Goal: Task Accomplishment & Management: Manage account settings

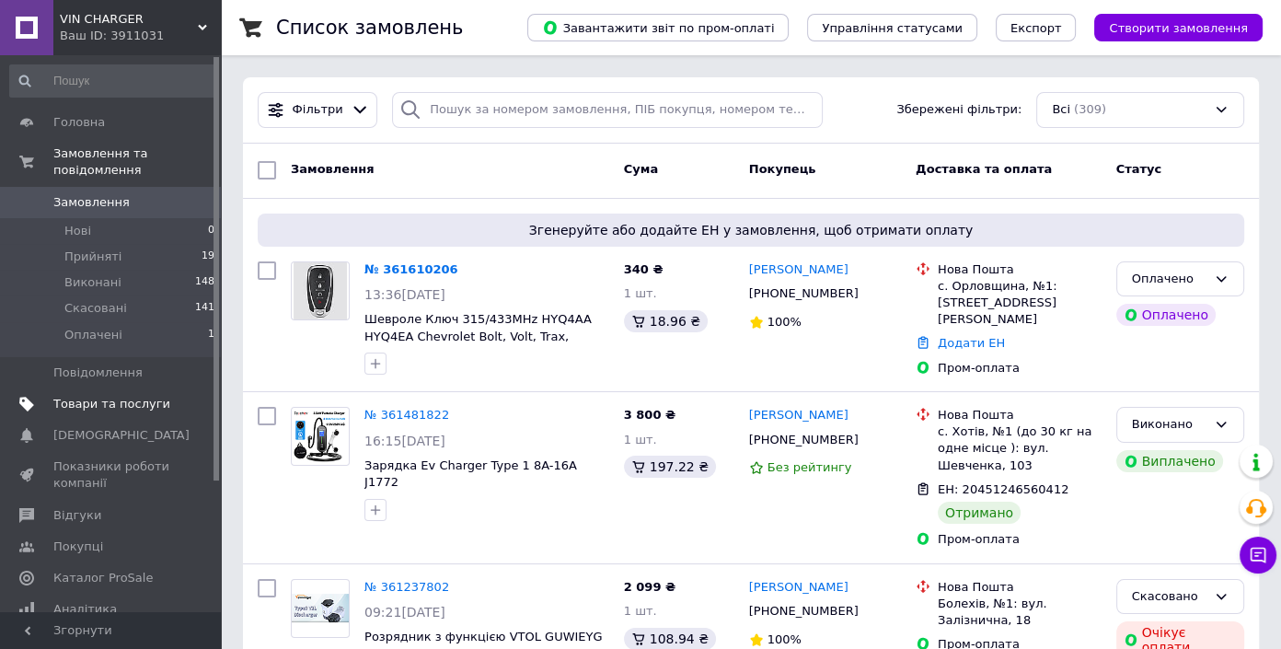
click at [100, 396] on span "Товари та послуги" at bounding box center [111, 404] width 117 height 17
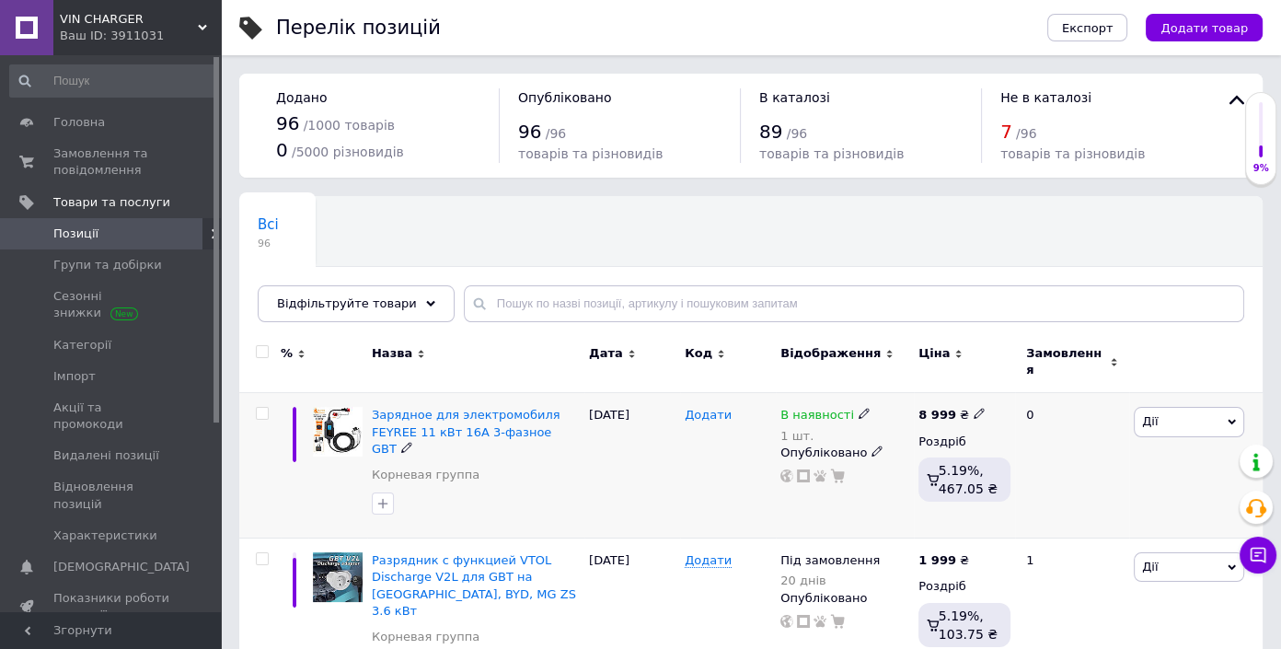
scroll to position [83, 0]
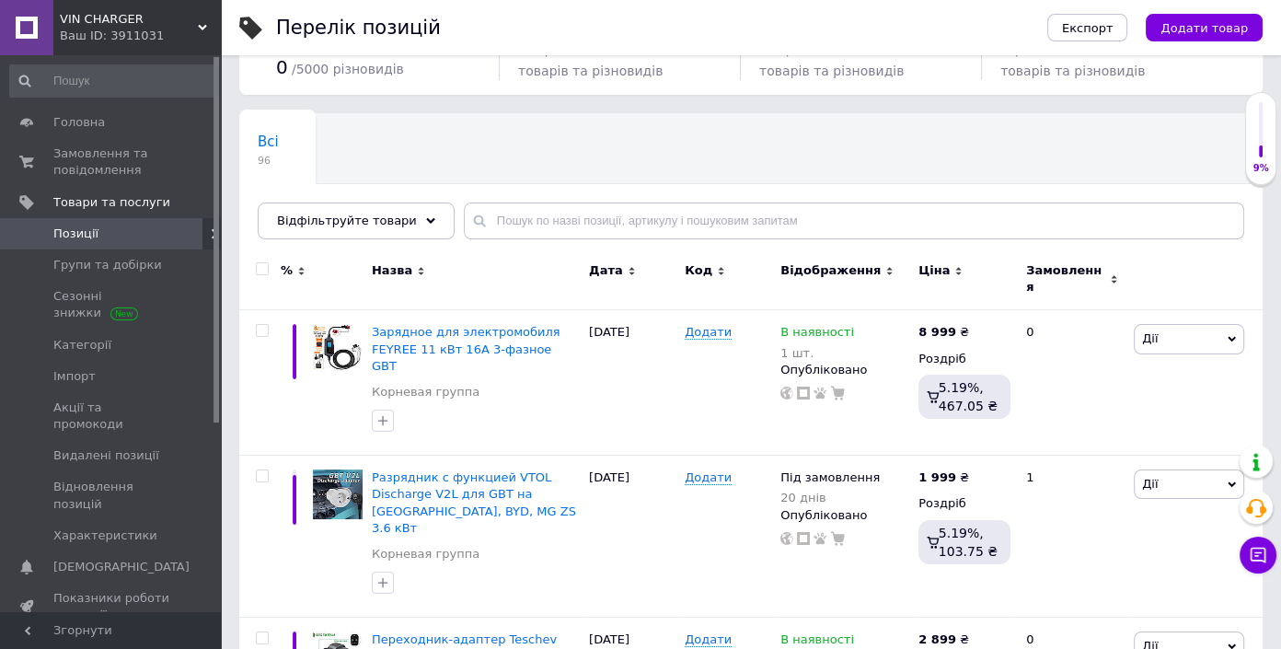
click at [837, 264] on span "Відображення" at bounding box center [830, 270] width 100 height 17
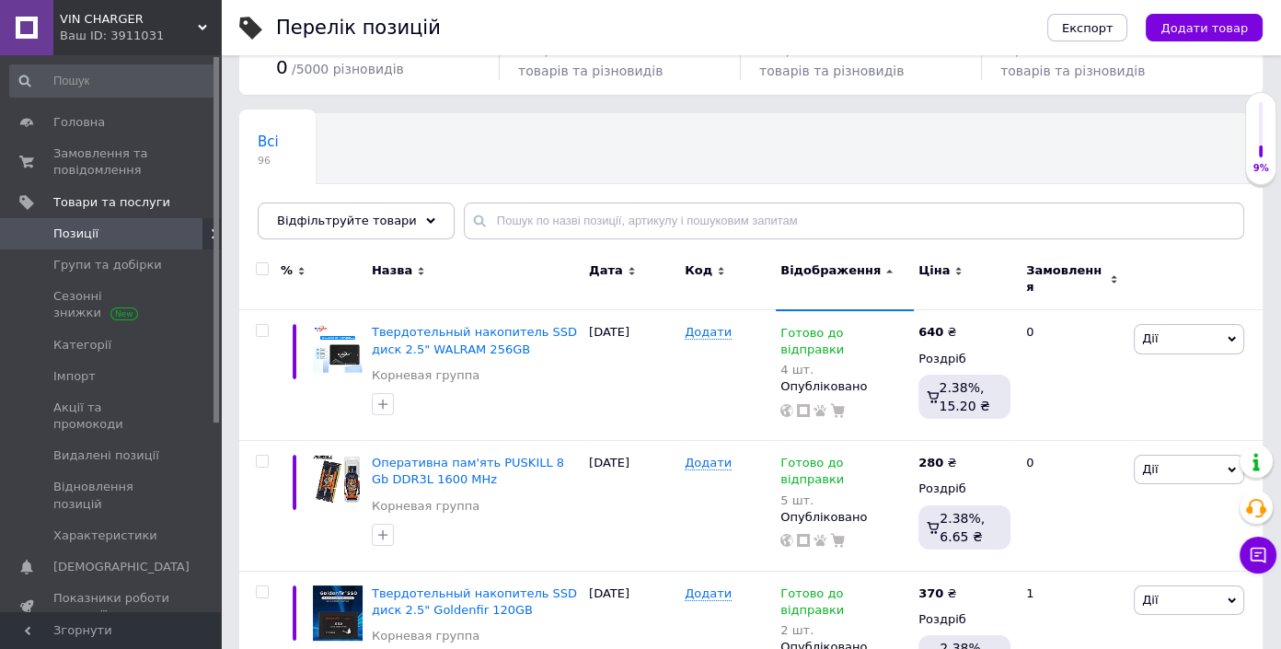
click at [837, 264] on span "Відображення" at bounding box center [830, 270] width 100 height 17
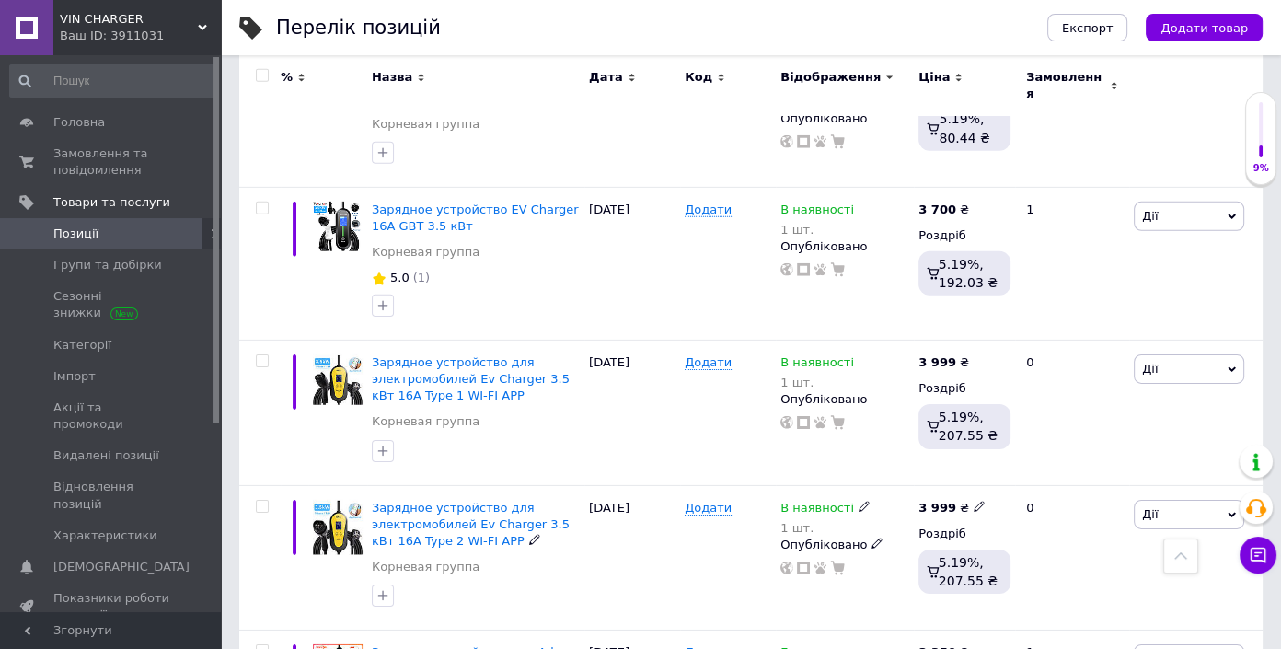
scroll to position [6107, 0]
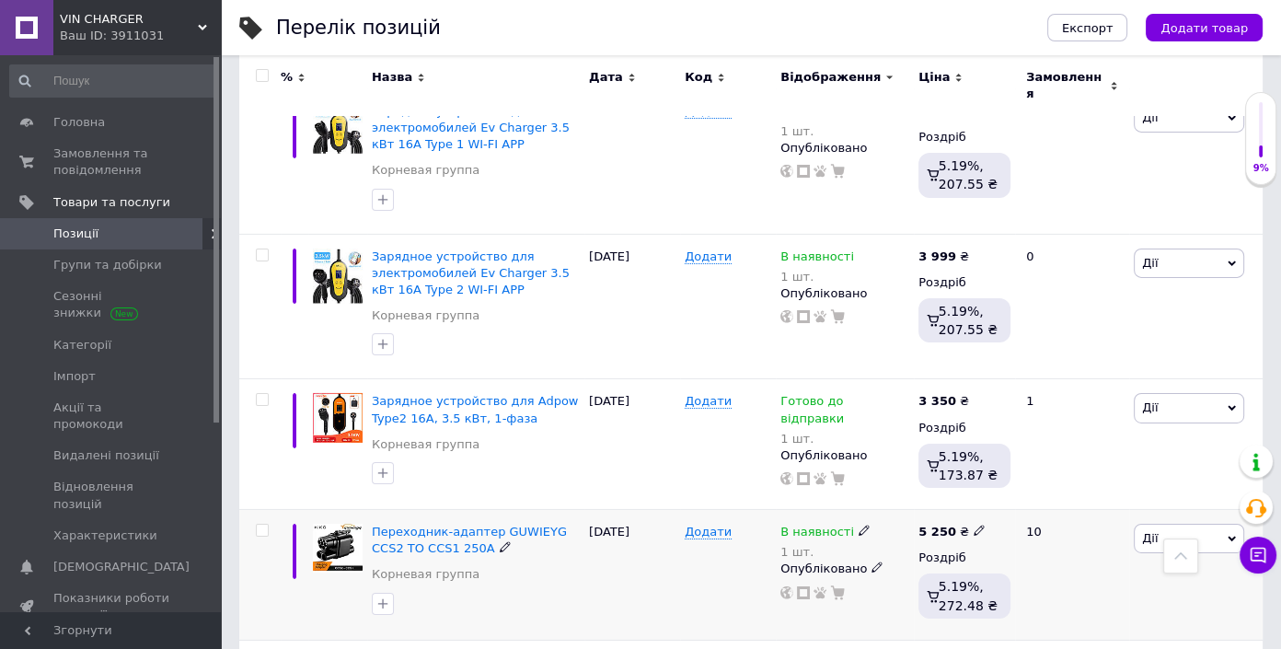
click at [974, 525] on icon at bounding box center [979, 530] width 11 height 11
drag, startPoint x: 1011, startPoint y: 336, endPoint x: 1022, endPoint y: 336, distance: 10.1
click at [1022, 492] on input "5250" at bounding box center [1062, 510] width 140 height 37
type input "5099"
click at [618, 510] on div "[DATE]" at bounding box center [632, 575] width 96 height 131
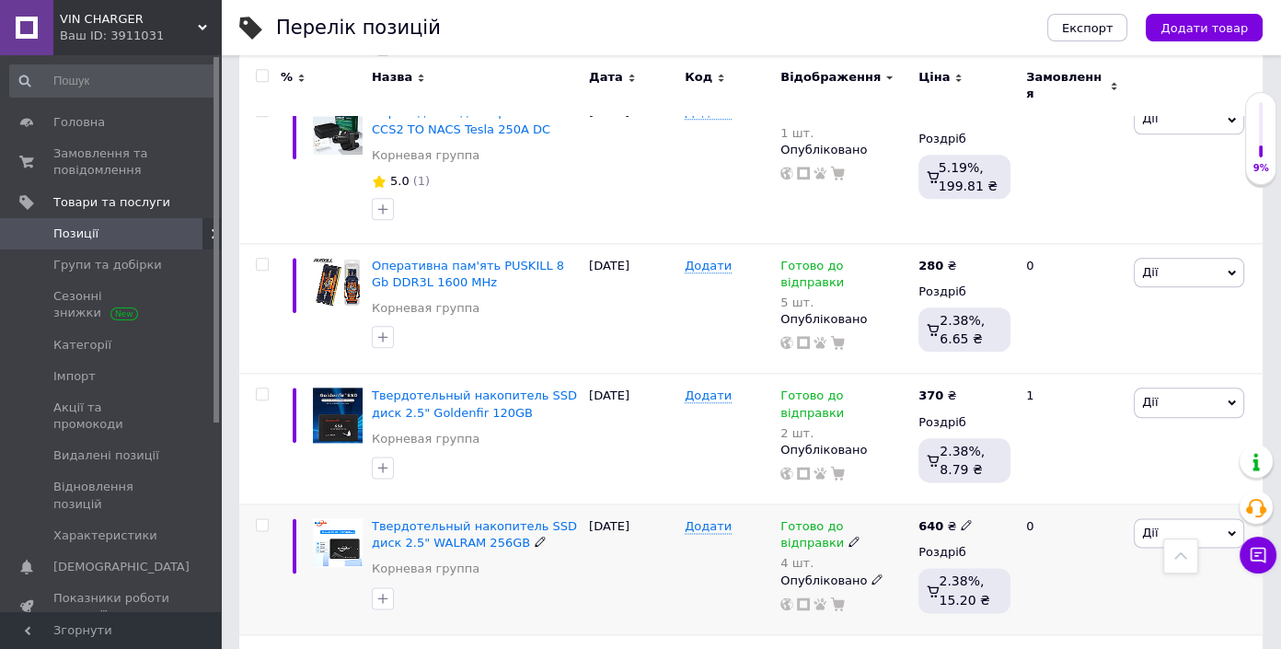
scroll to position [9203, 0]
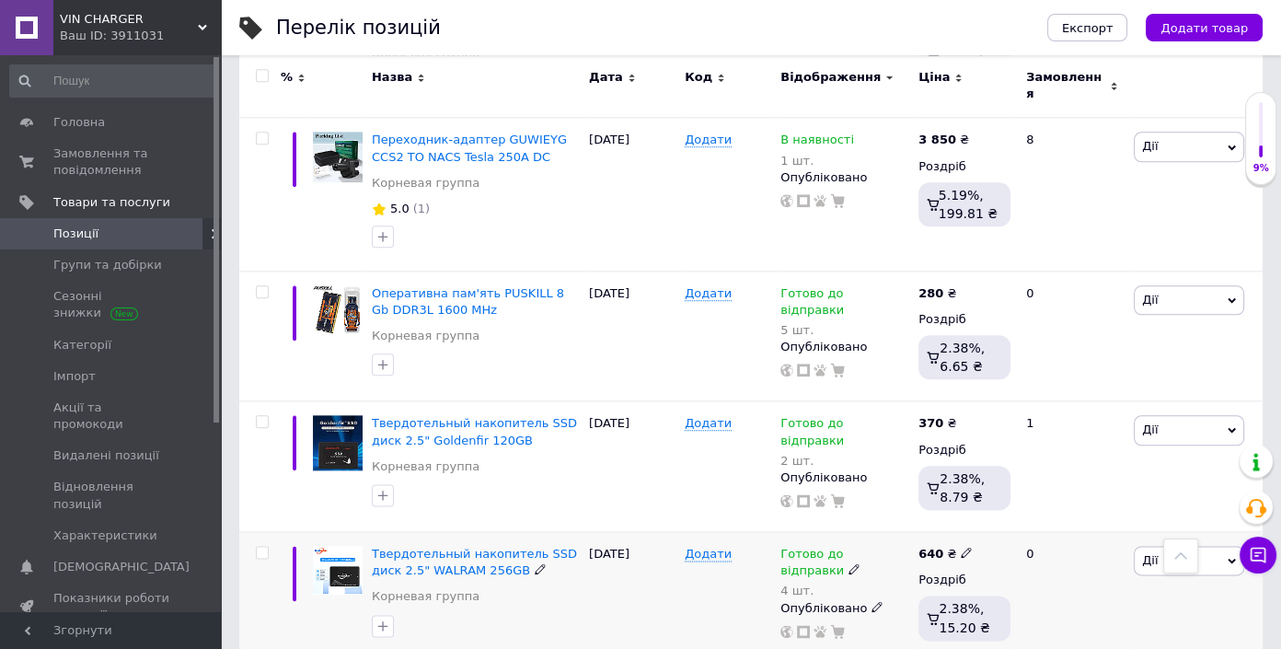
click at [961, 547] on icon at bounding box center [966, 552] width 11 height 11
drag, startPoint x: 1007, startPoint y: 286, endPoint x: 957, endPoint y: 294, distance: 50.4
click at [957, 532] on div "640 ₴ Ціна 640 Валюта ₴ $ EUR CHF GBP ¥ PLN ₸ MDL HUF KGS CNY TRY KRW lei Роздр…" at bounding box center [964, 597] width 101 height 131
type input "599"
click at [706, 532] on div "Додати" at bounding box center [728, 597] width 96 height 131
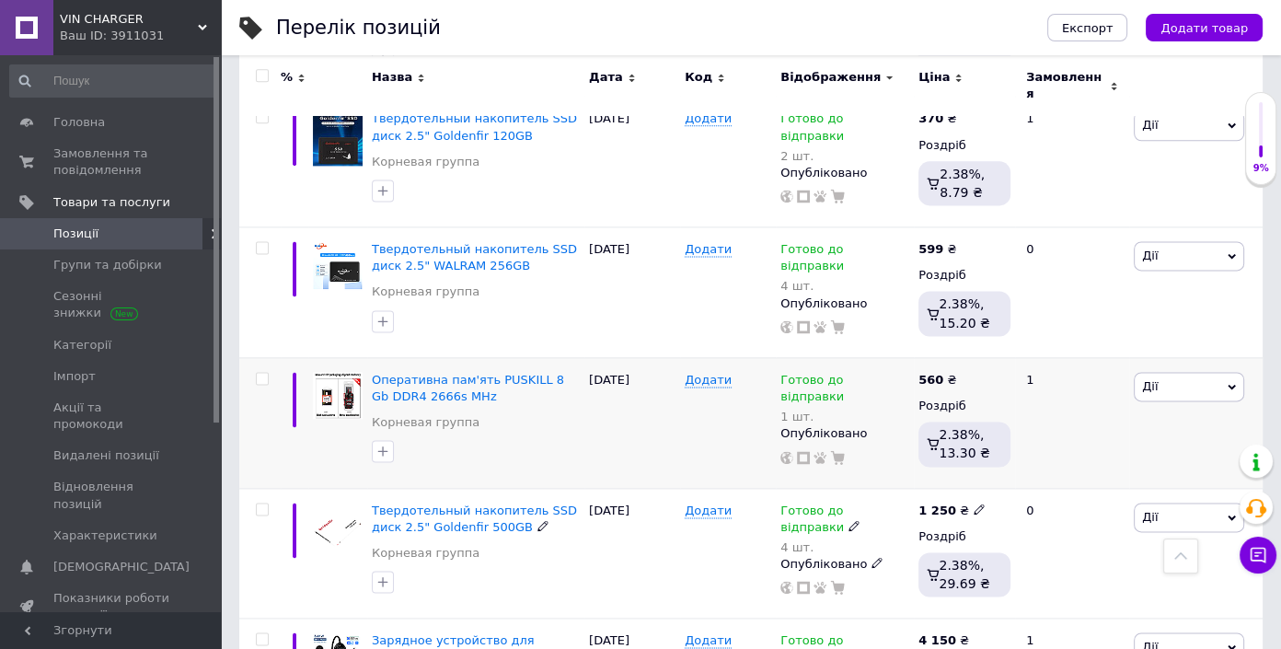
scroll to position [9537, 0]
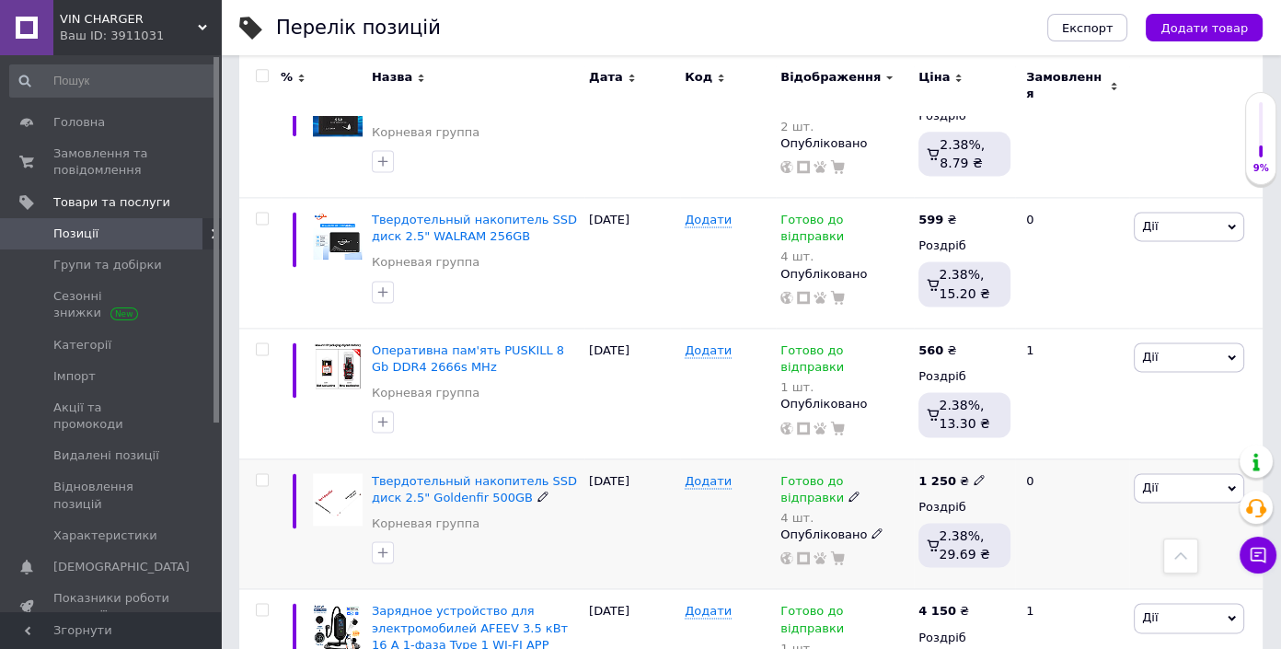
click at [974, 474] on icon at bounding box center [979, 479] width 11 height 11
drag, startPoint x: 1038, startPoint y: 221, endPoint x: 941, endPoint y: 221, distance: 97.6
click at [941, 458] on div "1 250 ₴ Ціна 1250 Валюта ₴ $ EUR CHF GBP ¥ PLN ₸ MDL HUF KGS CNY TRY KRW lei Ро…" at bounding box center [964, 523] width 101 height 131
type input "999"
click at [669, 458] on div "[DATE]" at bounding box center [632, 523] width 96 height 131
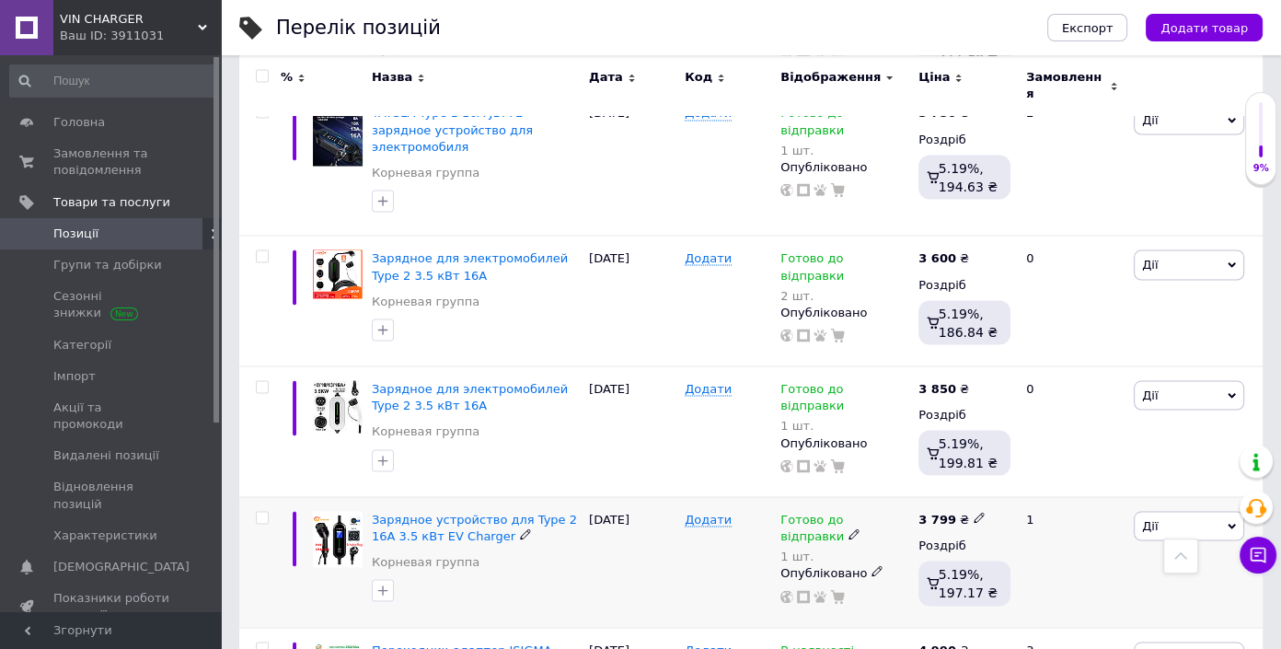
scroll to position [10457, 0]
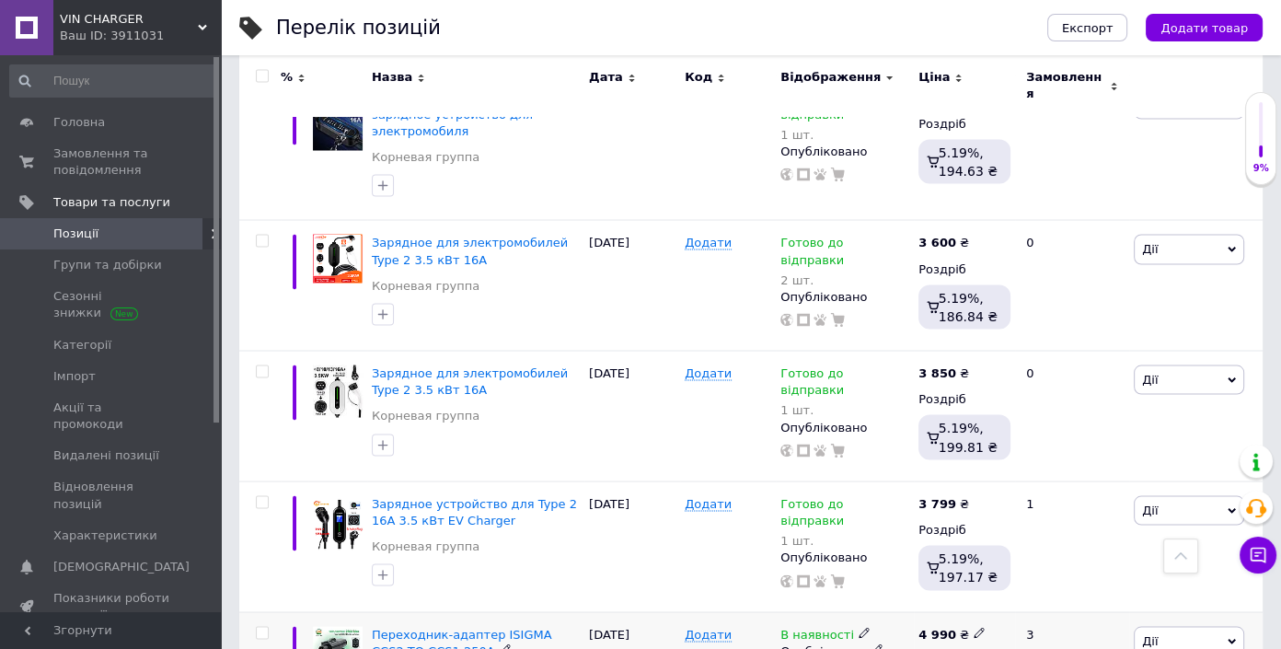
click at [974, 627] on icon at bounding box center [979, 632] width 11 height 11
click at [1009, 595] on input "4990" at bounding box center [1062, 613] width 140 height 37
drag, startPoint x: 1010, startPoint y: 352, endPoint x: 1037, endPoint y: 350, distance: 27.7
click at [1037, 595] on input "4990" at bounding box center [1062, 613] width 140 height 37
type input "4899"
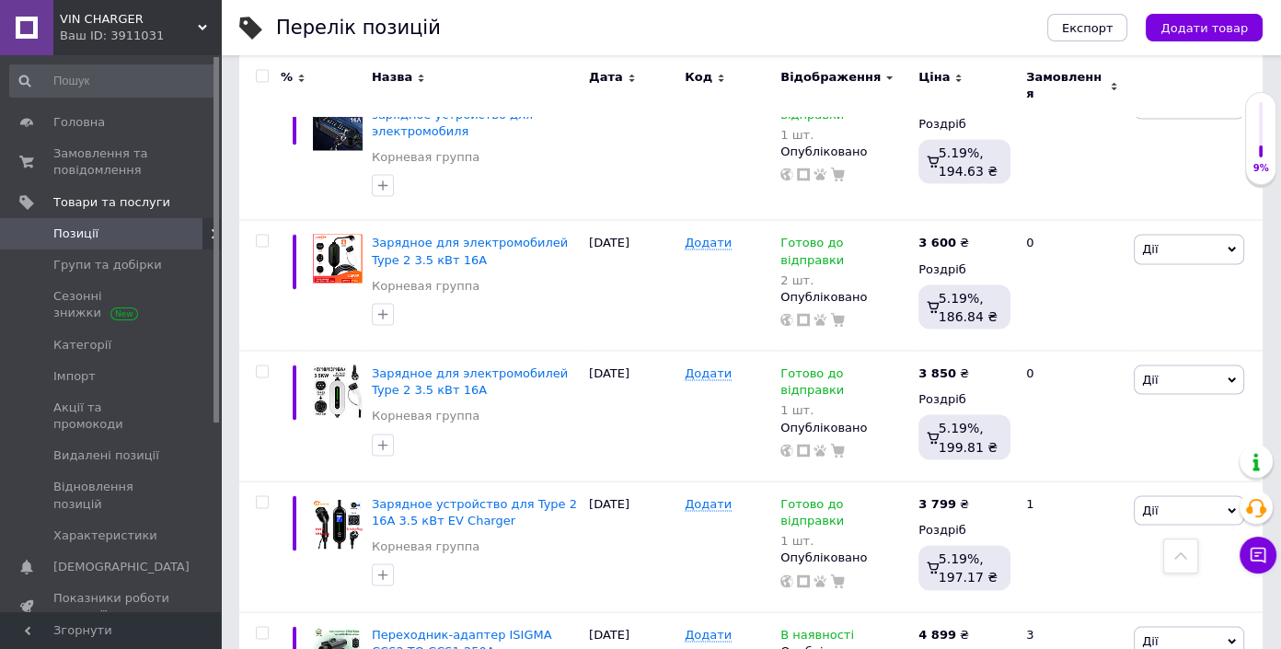
drag, startPoint x: 1038, startPoint y: 480, endPoint x: 1000, endPoint y: 488, distance: 38.4
type input "4900"
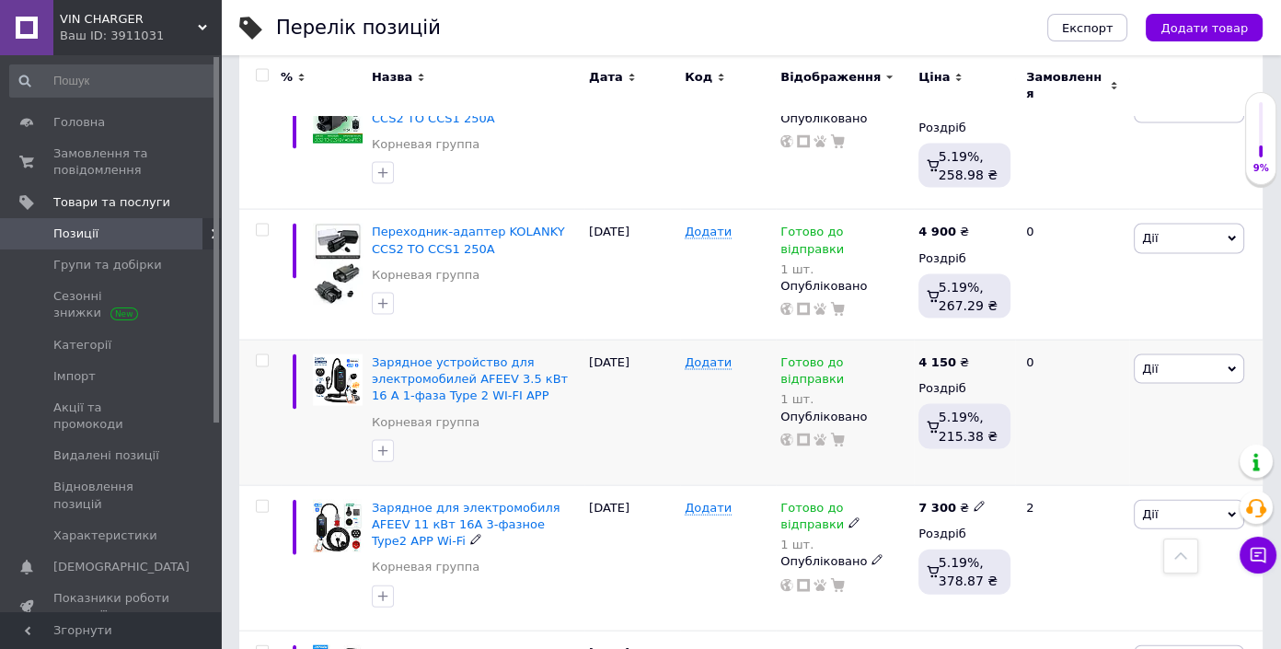
scroll to position [11044, 0]
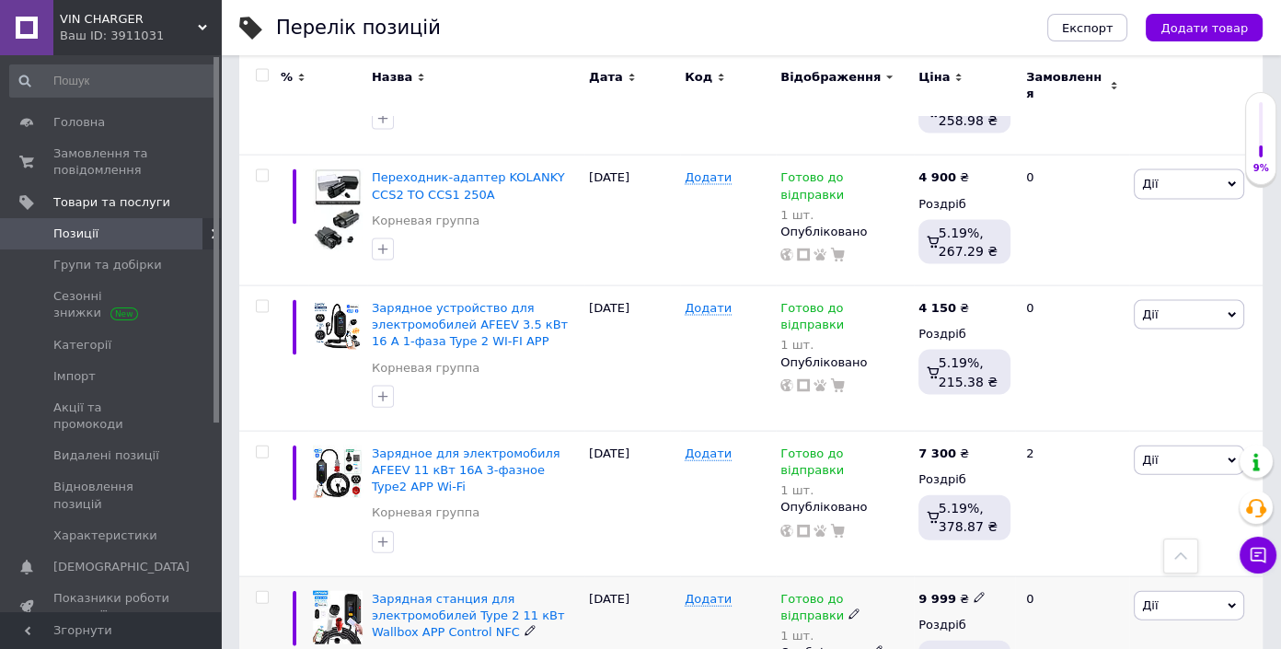
click at [974, 592] on use at bounding box center [979, 597] width 10 height 10
drag, startPoint x: 1041, startPoint y: 303, endPoint x: 1008, endPoint y: 304, distance: 33.1
click at [1008, 560] on input "9999" at bounding box center [1062, 578] width 140 height 37
type input "9500"
click at [624, 576] on div "[DATE]" at bounding box center [632, 648] width 96 height 145
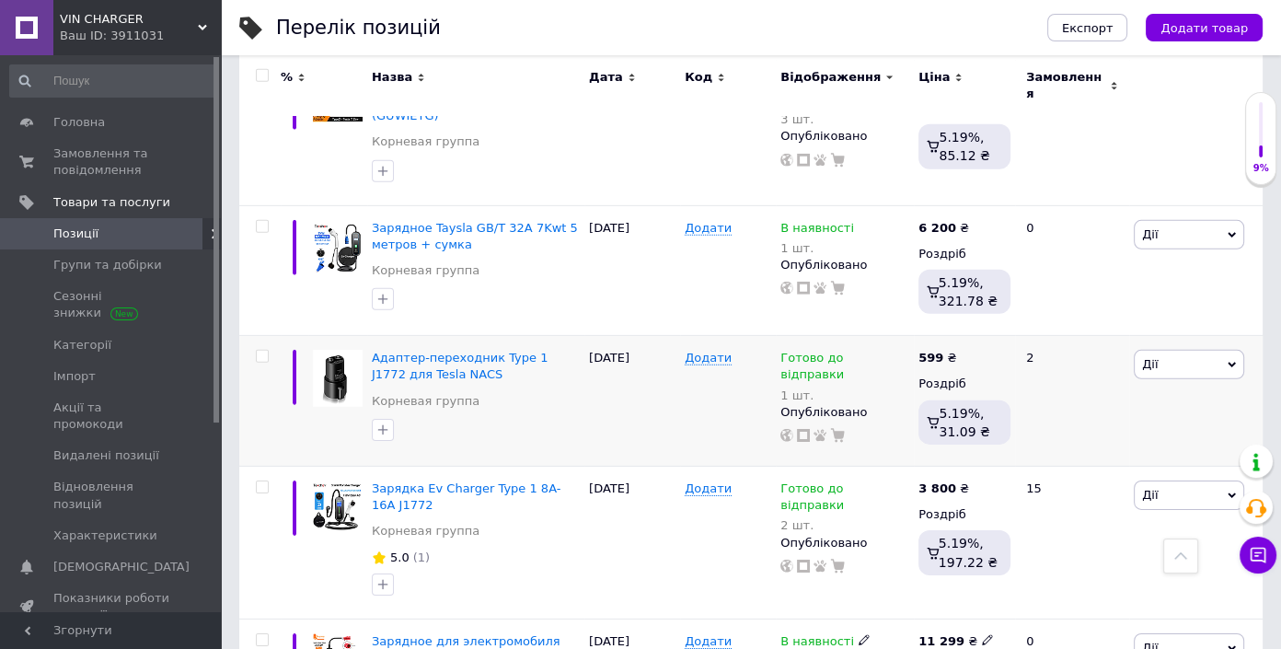
scroll to position [12985, 0]
